Goal: Task Accomplishment & Management: Manage account settings

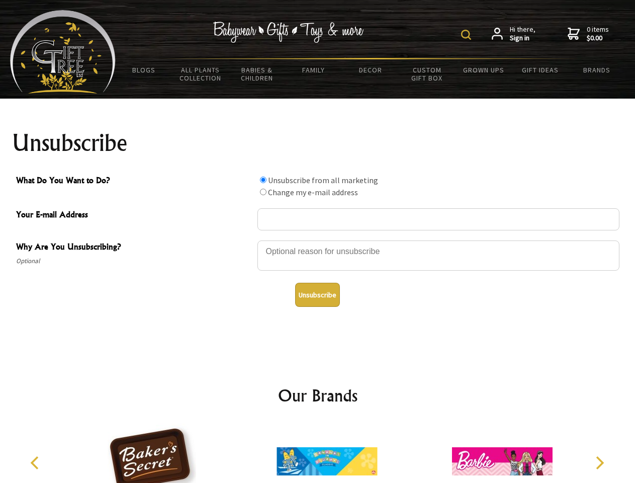
click at [468, 35] on img at bounding box center [466, 35] width 10 height 10
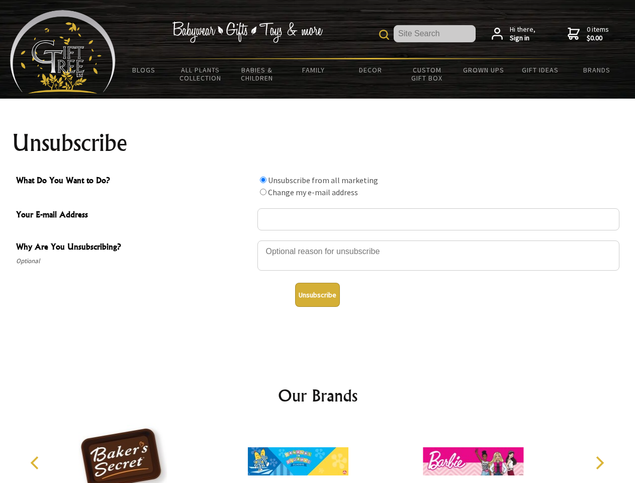
click at [318, 240] on div at bounding box center [439, 256] width 362 height 35
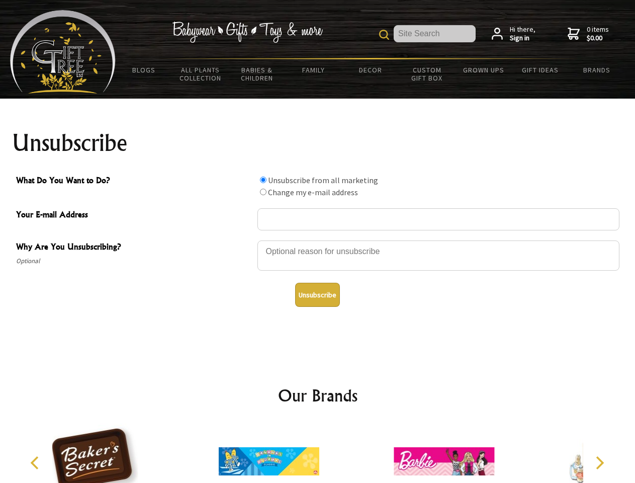
click at [263, 180] on input "What Do You Want to Do?" at bounding box center [263, 180] width 7 height 7
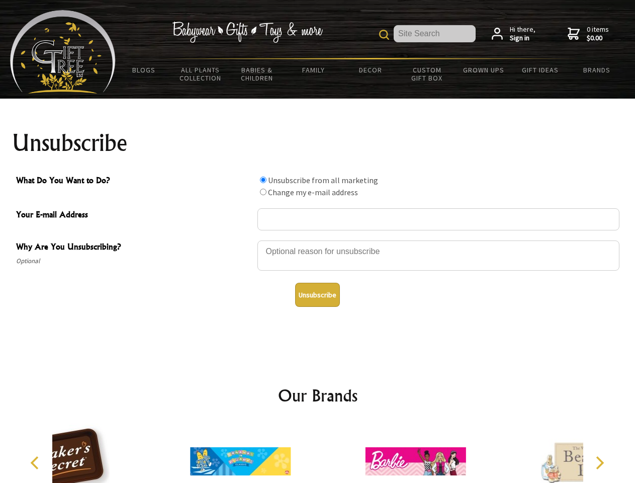
click at [263, 192] on input "What Do You Want to Do?" at bounding box center [263, 192] width 7 height 7
radio input "true"
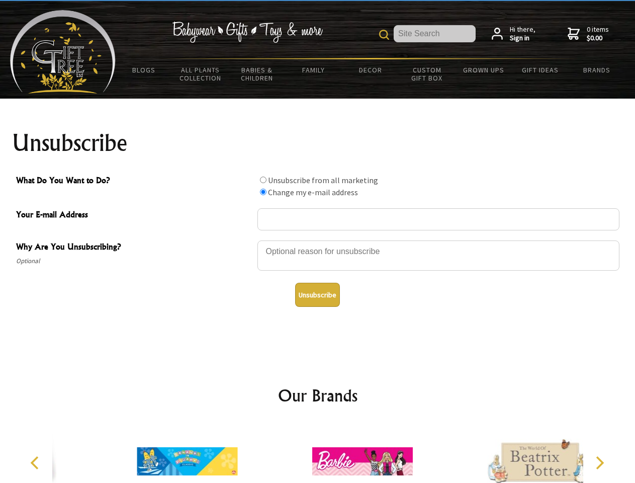
click at [317, 295] on button "Unsubscribe" at bounding box center [317, 295] width 45 height 24
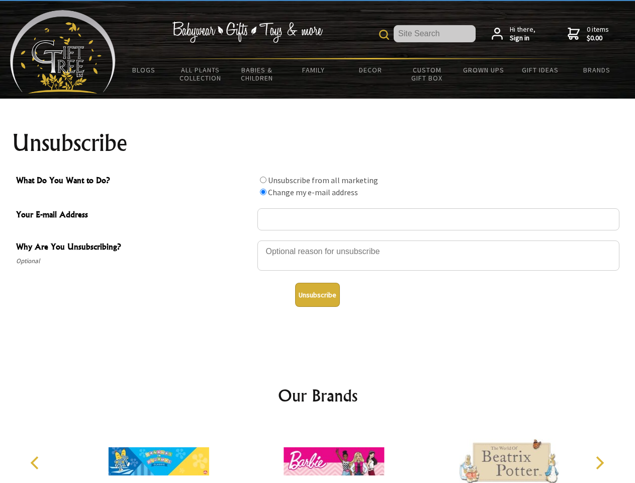
click at [36, 463] on icon "Previous" at bounding box center [35, 462] width 13 height 13
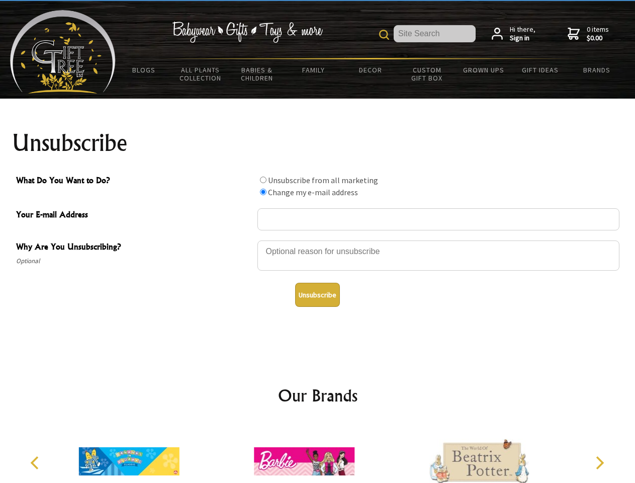
click at [600, 463] on icon "Next" at bounding box center [599, 462] width 13 height 13
